Goal: Task Accomplishment & Management: Complete application form

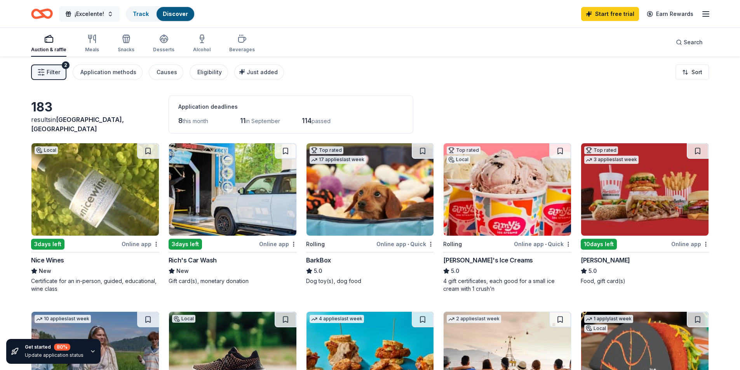
click at [98, 16] on span "¡Excelente!" at bounding box center [90, 13] width 30 height 9
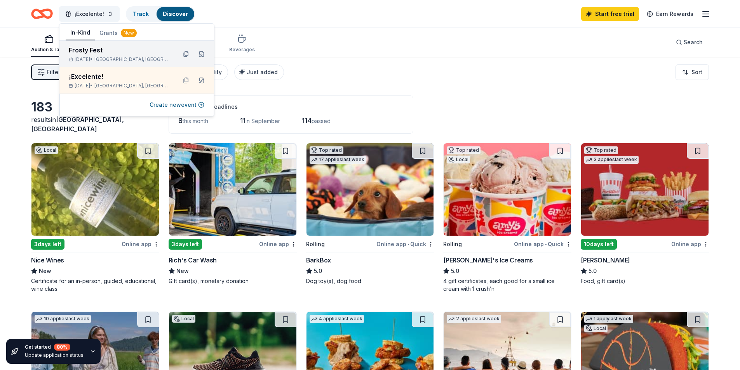
click at [118, 57] on span "Booth, TX" at bounding box center [132, 59] width 76 height 6
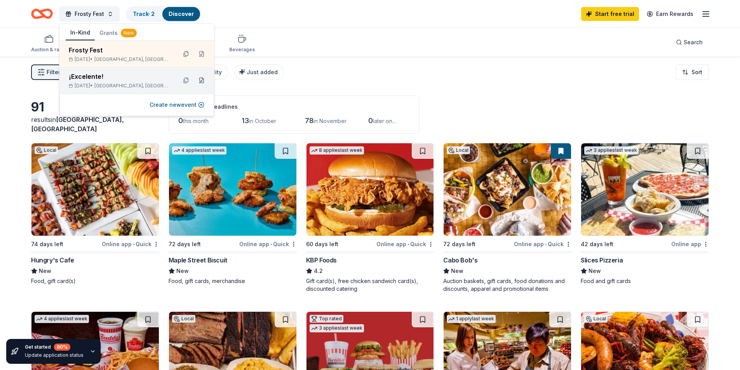
click at [200, 82] on button at bounding box center [201, 80] width 12 height 12
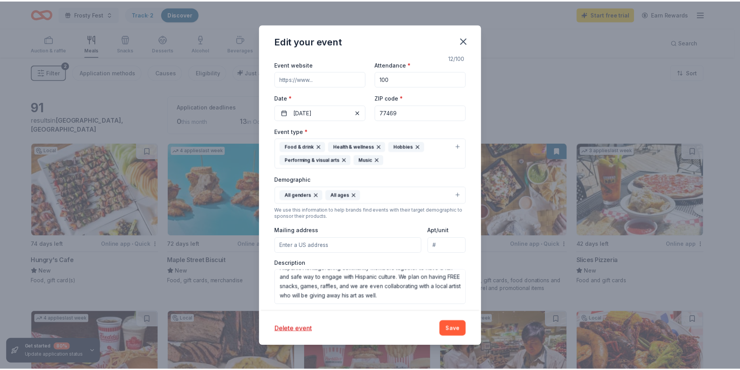
scroll to position [28, 0]
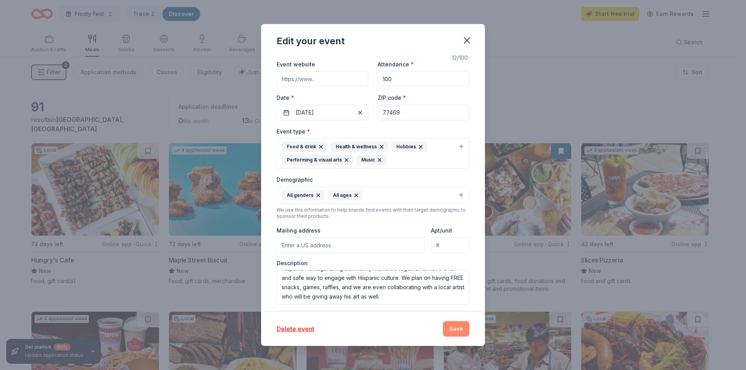
click at [454, 325] on button "Save" at bounding box center [456, 329] width 26 height 16
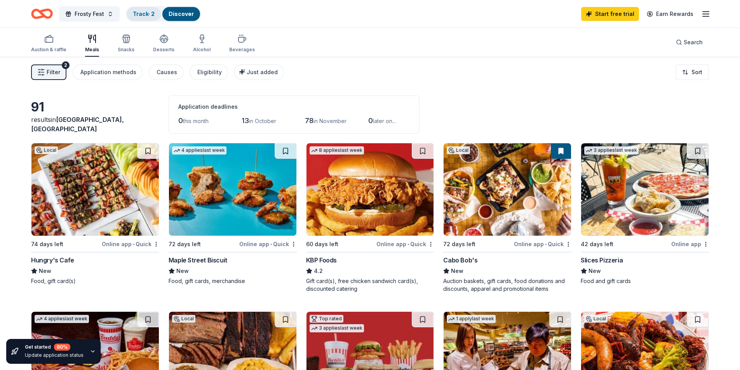
click at [145, 15] on link "Track · 2" at bounding box center [144, 13] width 22 height 7
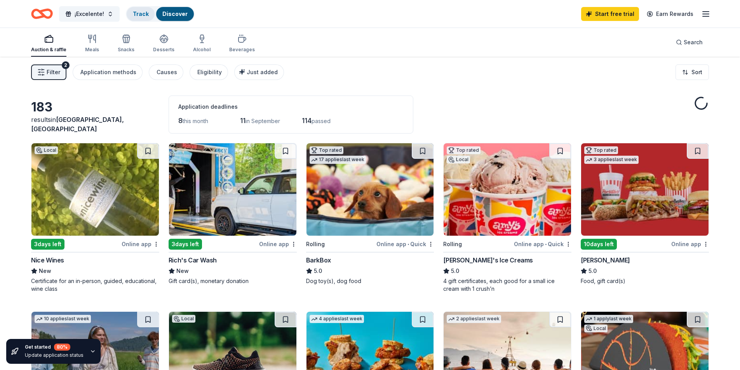
click at [140, 19] on div "Track" at bounding box center [141, 14] width 28 height 14
click at [83, 17] on span "¡Excelente!" at bounding box center [90, 13] width 30 height 9
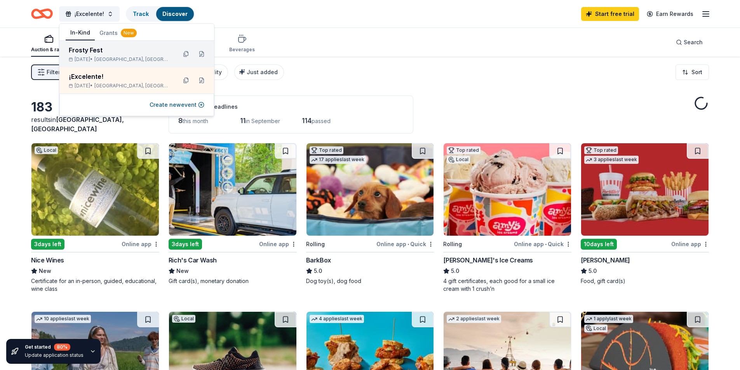
scroll to position [0, 0]
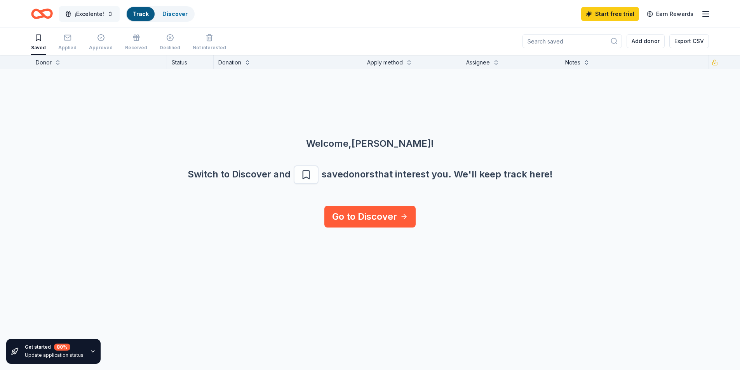
click at [90, 16] on span "¡Excelente!" at bounding box center [90, 13] width 30 height 9
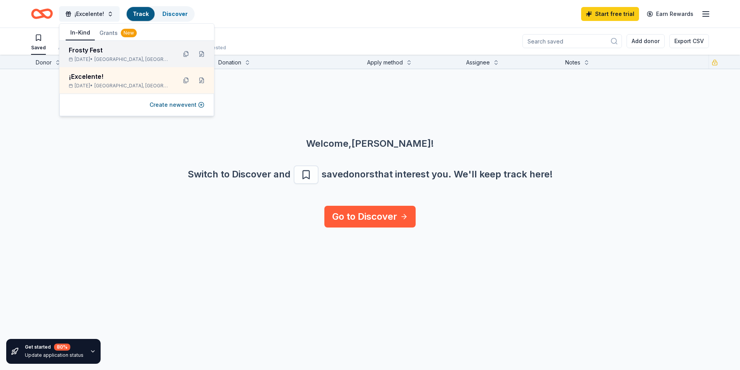
click at [91, 54] on div "Frosty Fest" at bounding box center [120, 49] width 102 height 9
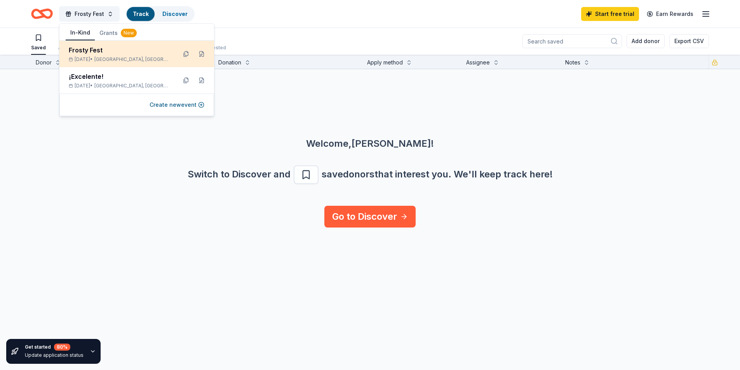
click at [141, 51] on div "Frosty Fest" at bounding box center [120, 49] width 102 height 9
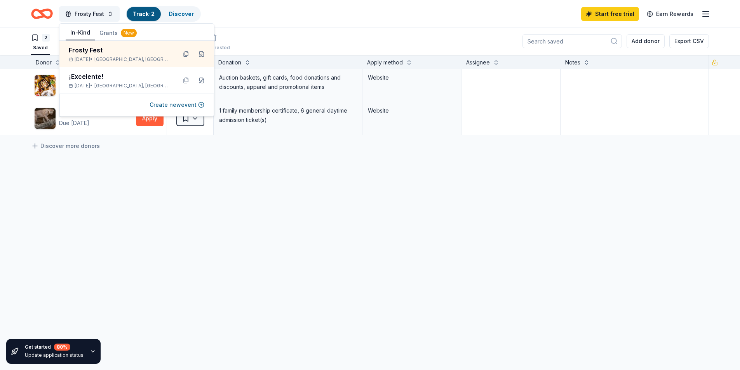
click at [258, 19] on div "Frosty Fest Track · 2 Discover Start free trial Earn Rewards" at bounding box center [370, 14] width 678 height 18
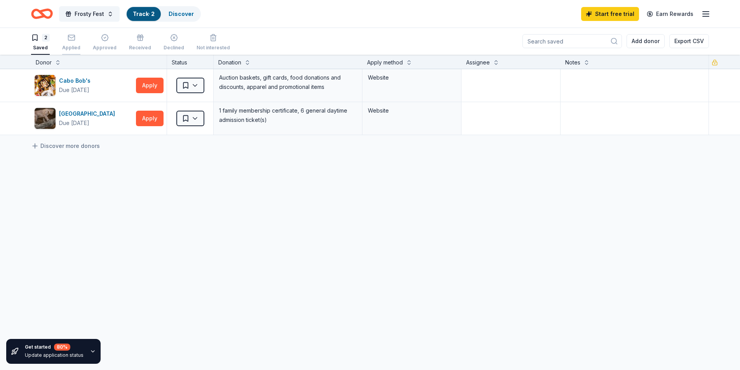
click at [68, 40] on icon "button" at bounding box center [72, 38] width 8 height 8
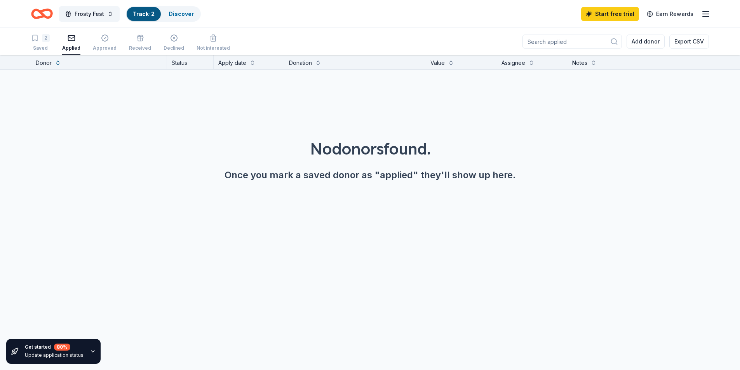
click at [145, 11] on link "Track · 2" at bounding box center [144, 13] width 22 height 7
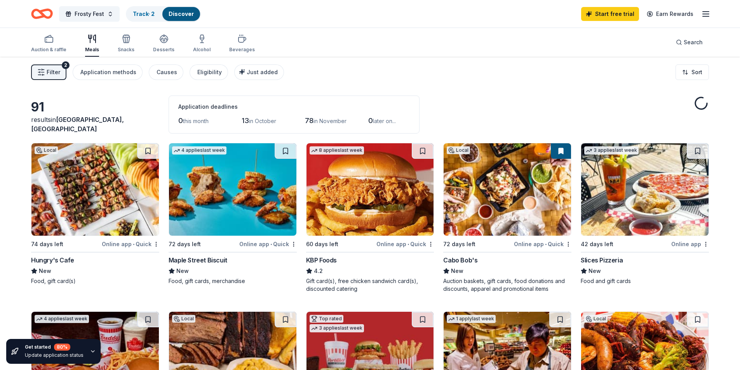
click at [176, 16] on link "Discover" at bounding box center [181, 13] width 25 height 7
click at [147, 18] on div "Track · 2" at bounding box center [144, 14] width 34 height 14
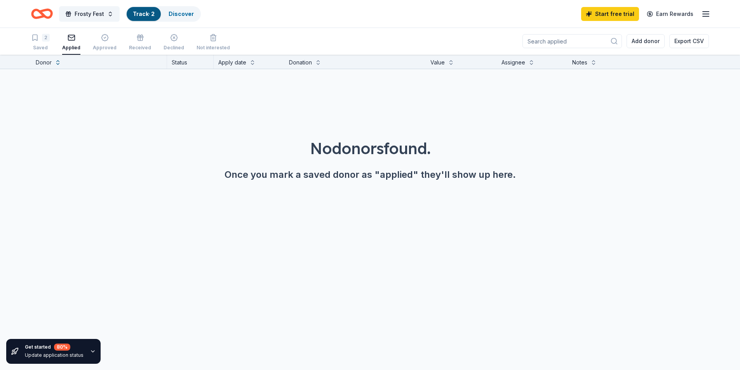
click at [139, 19] on div "Track · 2" at bounding box center [144, 14] width 34 height 14
click at [143, 11] on link "Track · 2" at bounding box center [144, 13] width 22 height 7
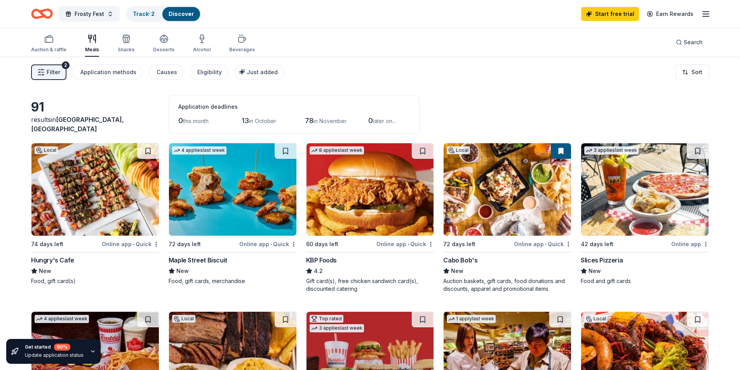
scroll to position [0, 0]
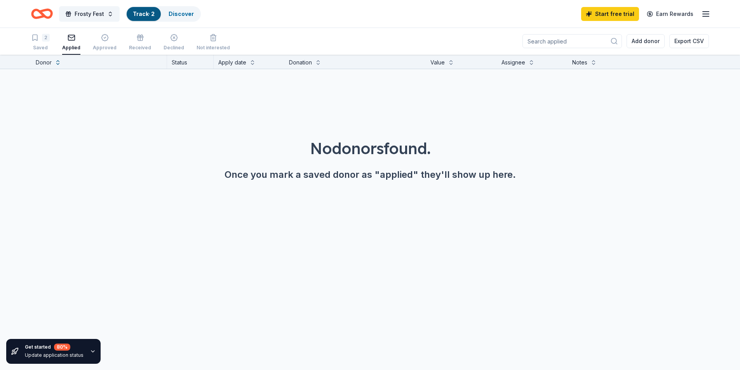
click at [89, 40] on div "2 Saved Applied Approved Received Declined Not interested" at bounding box center [130, 43] width 199 height 24
click at [95, 38] on div "button" at bounding box center [105, 38] width 24 height 8
click at [148, 7] on div "Track · 2" at bounding box center [144, 14] width 34 height 14
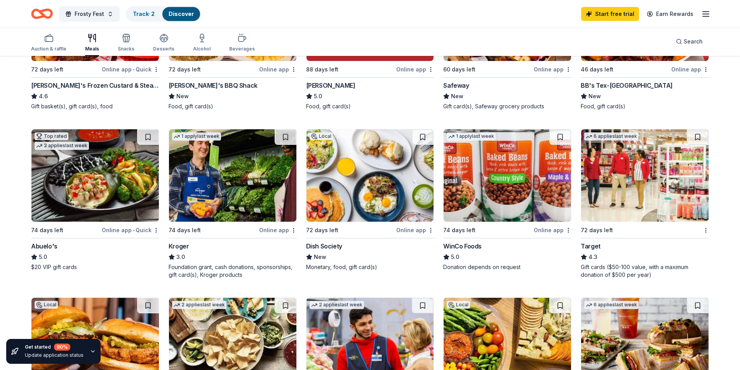
scroll to position [350, 0]
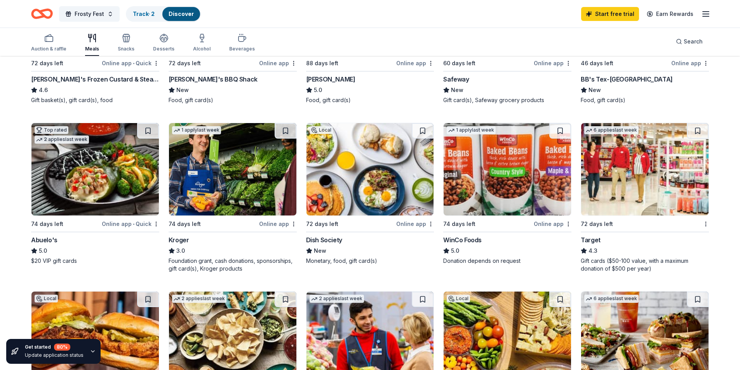
click at [396, 163] on img at bounding box center [369, 169] width 127 height 92
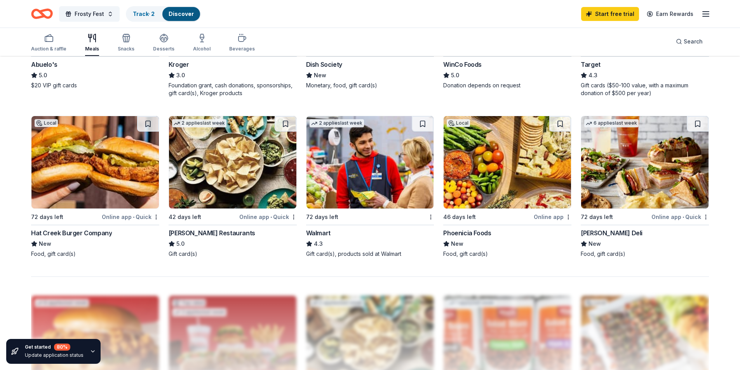
scroll to position [505, 0]
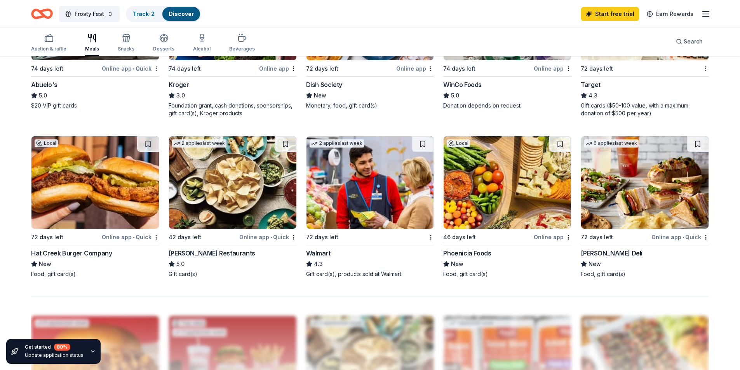
drag, startPoint x: 213, startPoint y: 174, endPoint x: 377, endPoint y: 169, distance: 164.0
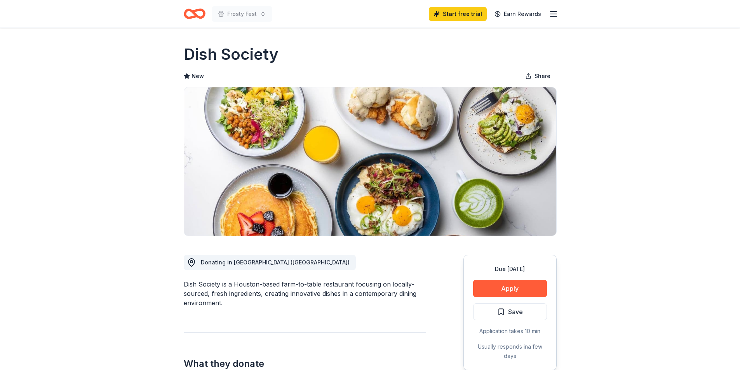
click at [498, 297] on div "Due in 72 days Apply Save Application takes 10 min Usually responds in a few da…" at bounding box center [509, 313] width 93 height 116
click at [498, 287] on button "Apply" at bounding box center [510, 288] width 74 height 17
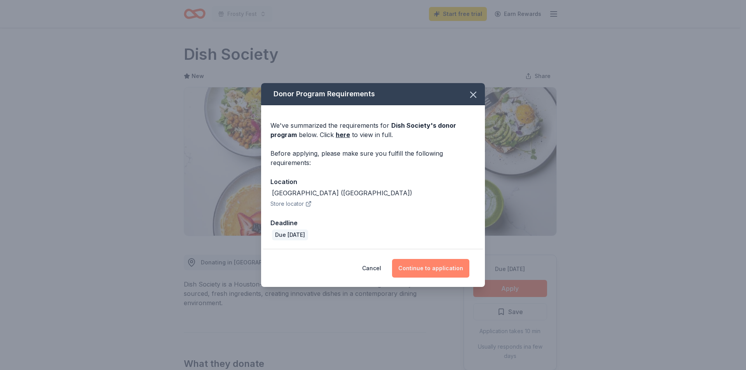
click at [426, 273] on button "Continue to application" at bounding box center [430, 268] width 77 height 19
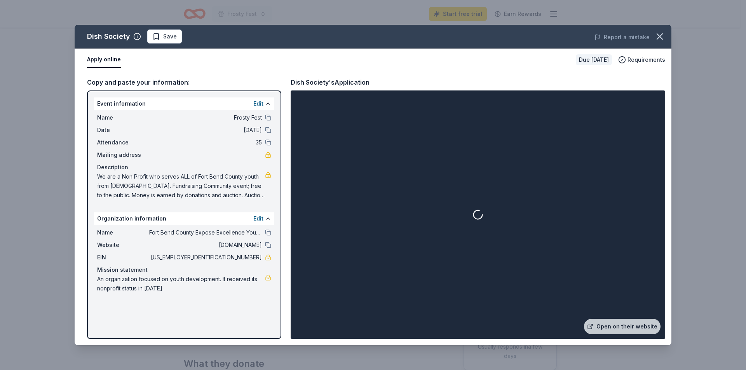
click at [556, 207] on div at bounding box center [477, 214] width 371 height 245
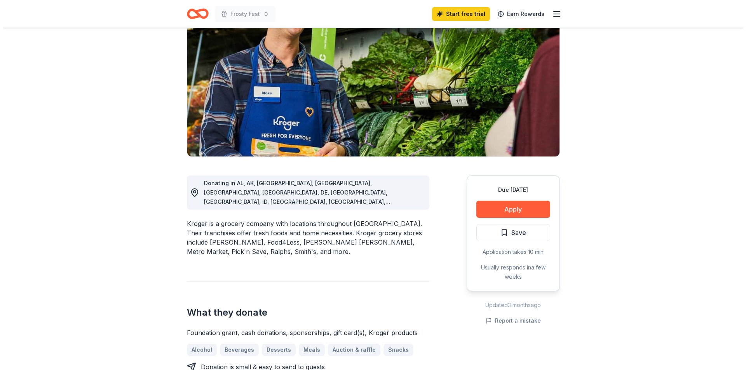
scroll to position [117, 0]
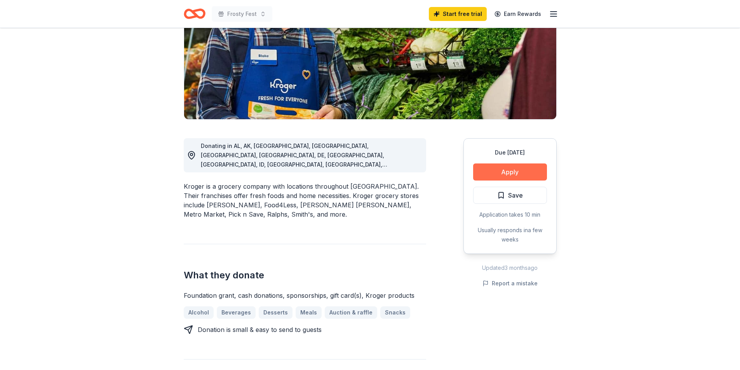
click at [496, 167] on button "Apply" at bounding box center [510, 171] width 74 height 17
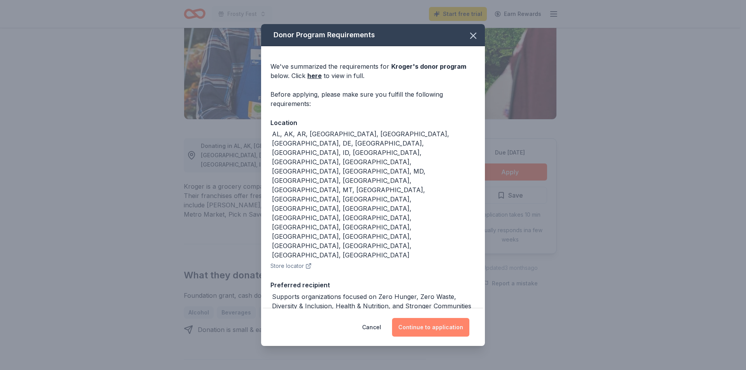
click at [443, 318] on button "Continue to application" at bounding box center [430, 327] width 77 height 19
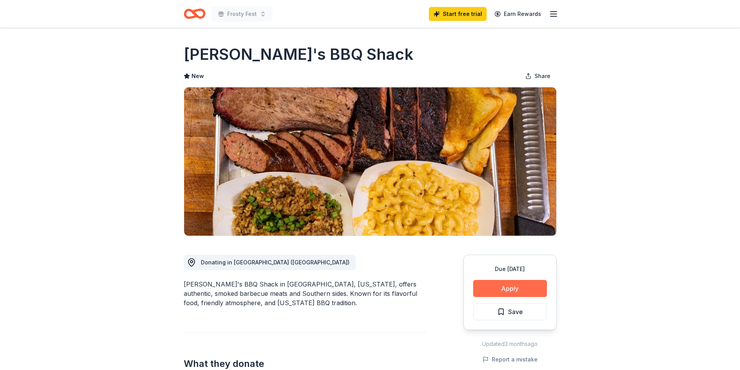
click at [500, 292] on button "Apply" at bounding box center [510, 288] width 74 height 17
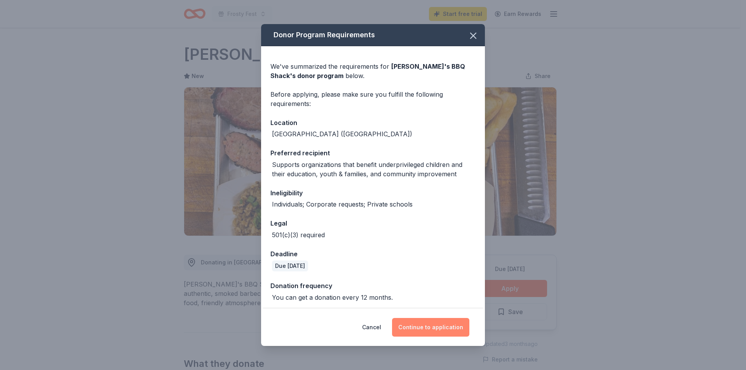
click at [435, 326] on button "Continue to application" at bounding box center [430, 327] width 77 height 19
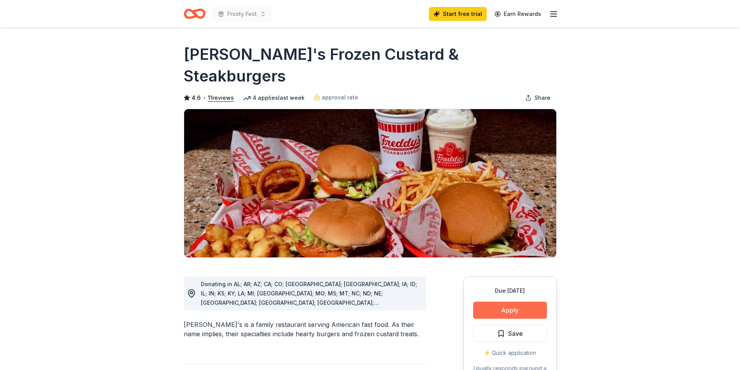
click at [503, 302] on button "Apply" at bounding box center [510, 310] width 74 height 17
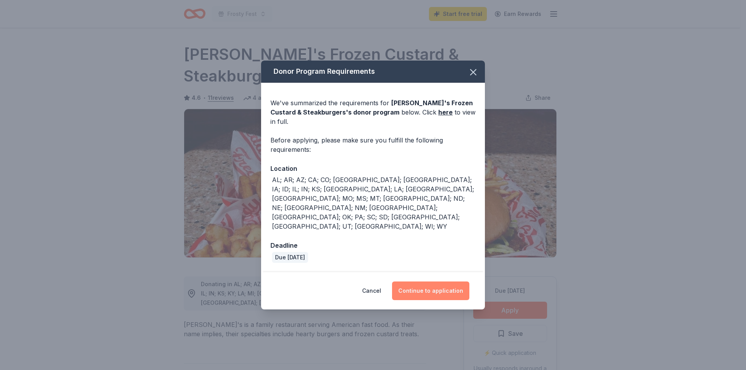
click at [446, 282] on button "Continue to application" at bounding box center [430, 291] width 77 height 19
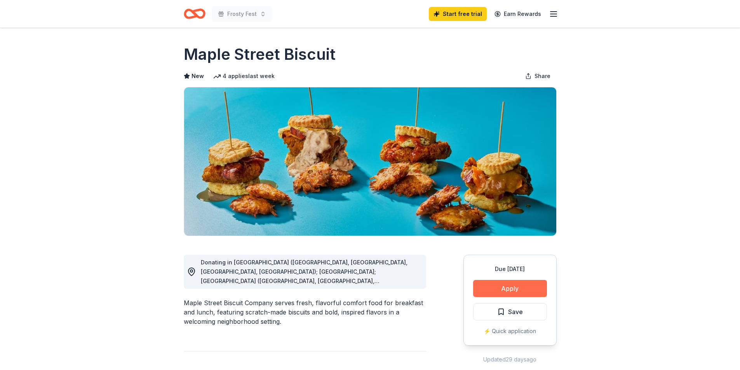
click at [523, 286] on button "Apply" at bounding box center [510, 288] width 74 height 17
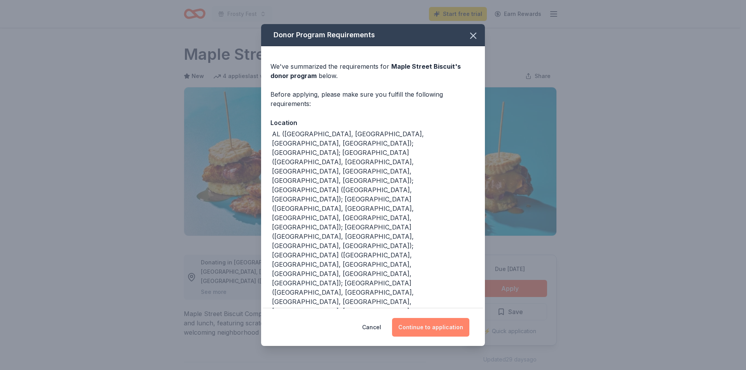
click at [455, 318] on button "Continue to application" at bounding box center [430, 327] width 77 height 19
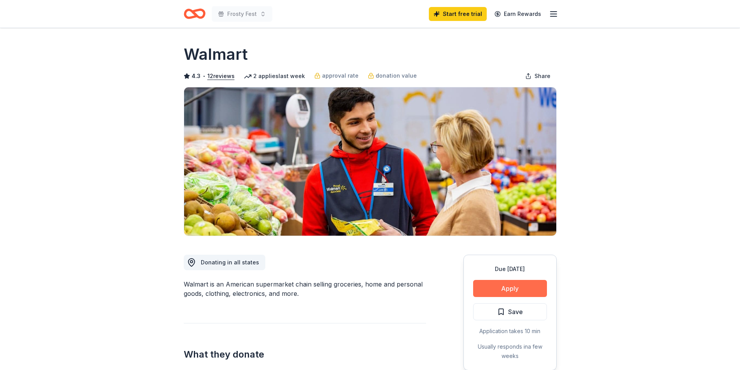
click at [505, 285] on button "Apply" at bounding box center [510, 288] width 74 height 17
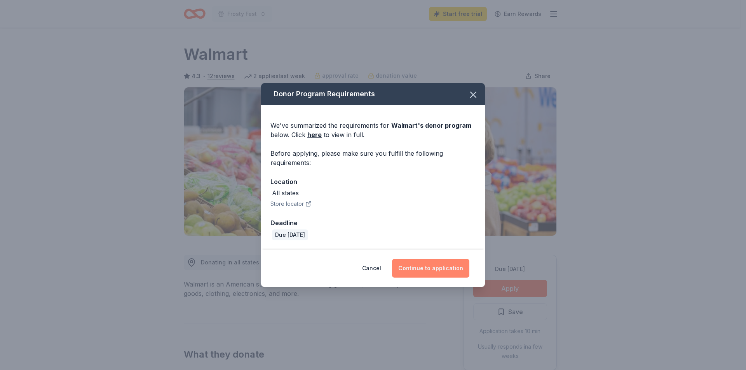
click at [438, 273] on button "Continue to application" at bounding box center [430, 268] width 77 height 19
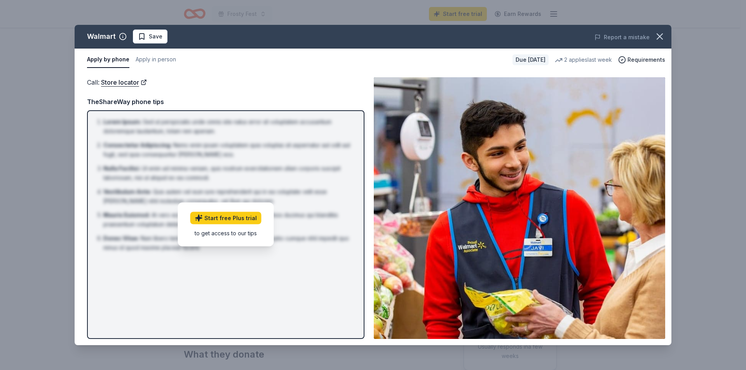
click at [219, 231] on div "to get access to our tips" at bounding box center [225, 233] width 71 height 8
click at [657, 33] on icon "button" at bounding box center [659, 36] width 11 height 11
